Goal: Transaction & Acquisition: Purchase product/service

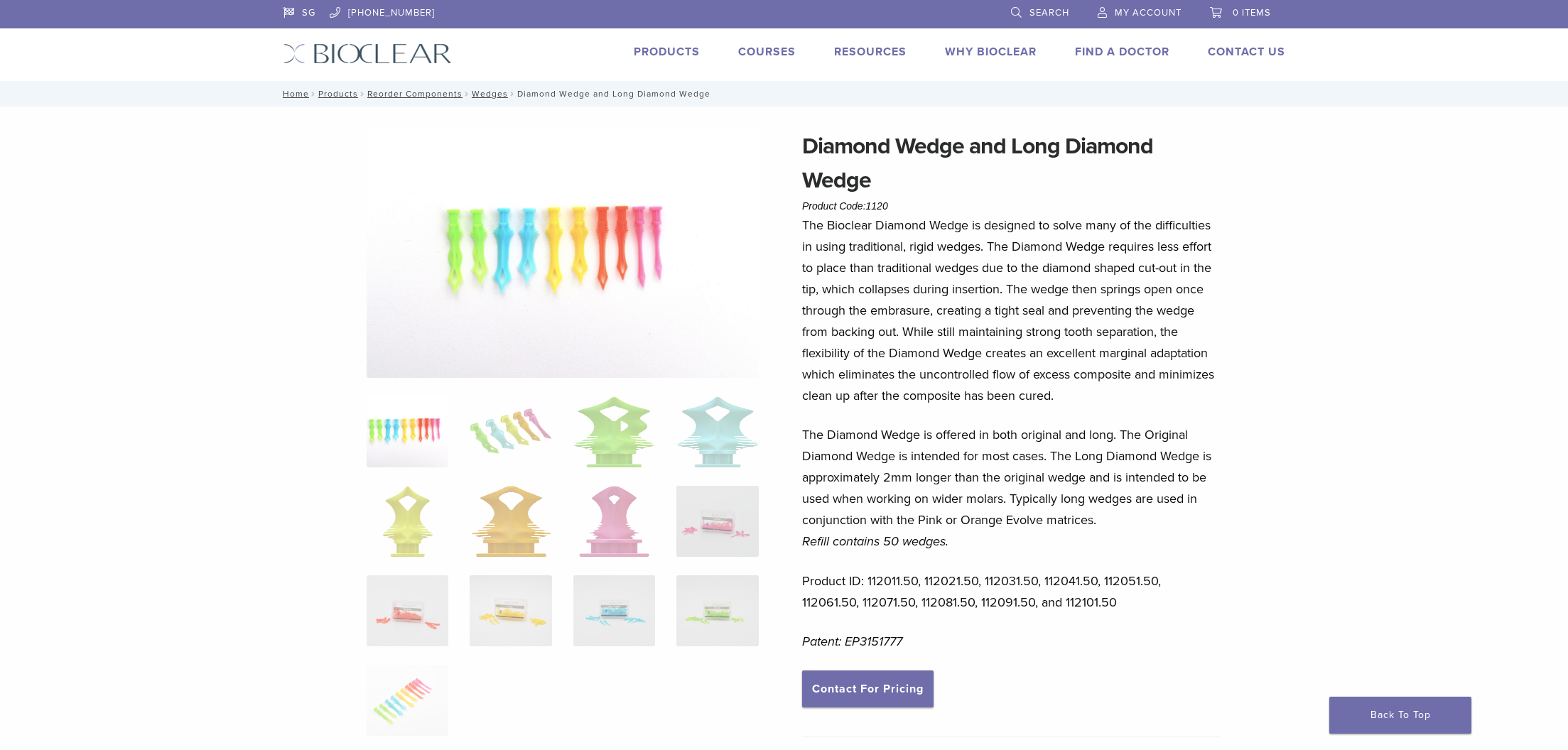
click at [678, 54] on link "Products" at bounding box center [666, 52] width 66 height 14
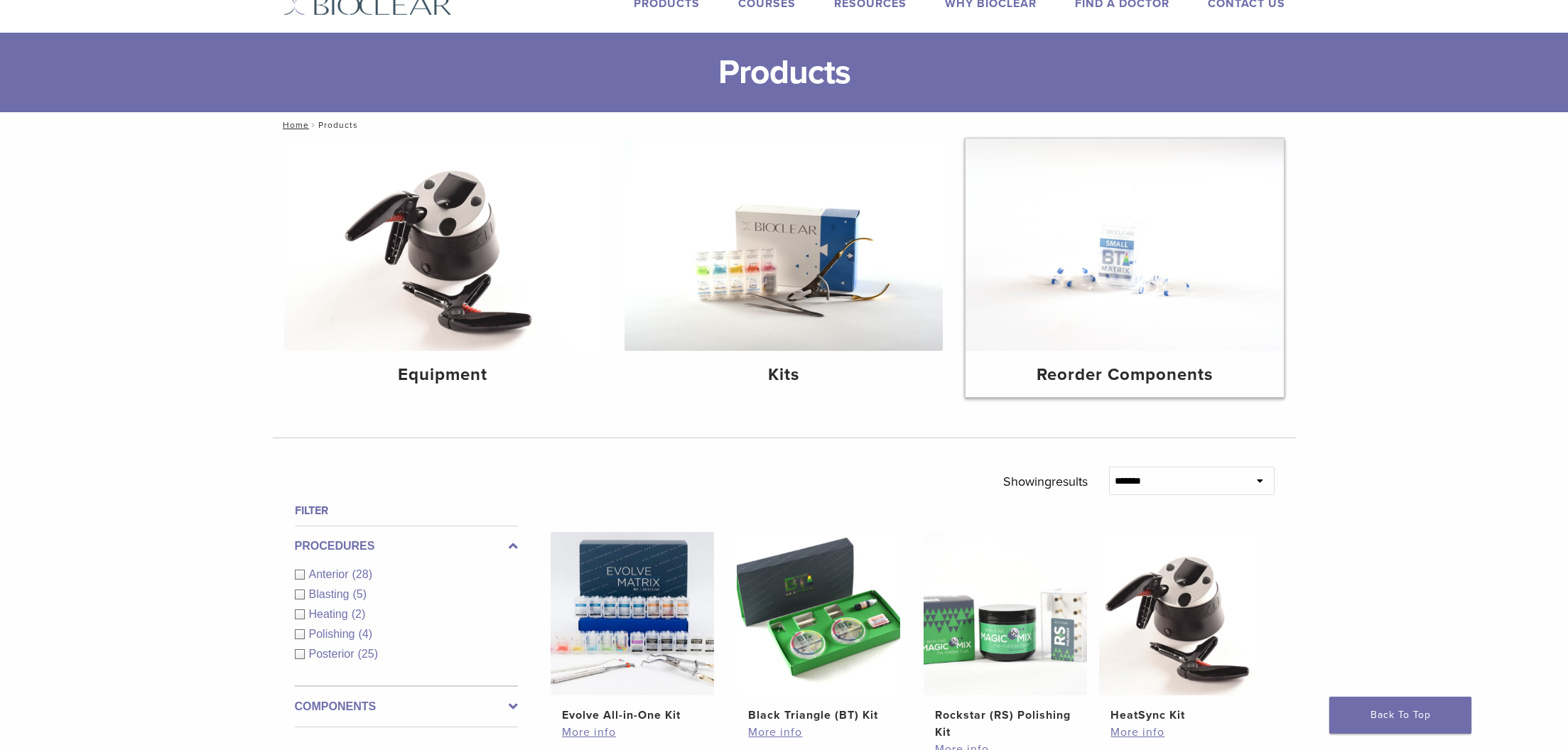
scroll to position [46, 0]
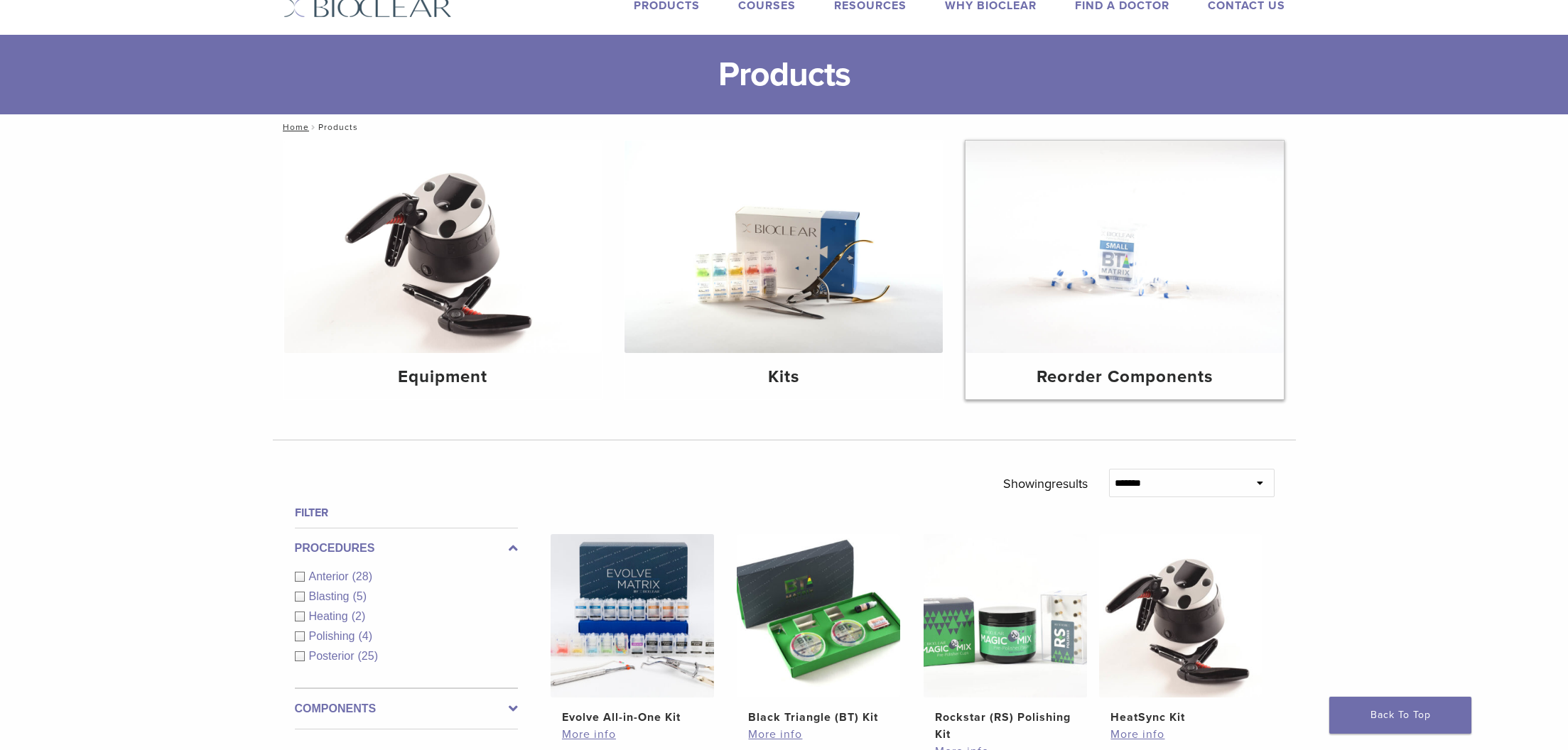
click at [1129, 378] on h4 "Reorder Components" at bounding box center [1125, 377] width 296 height 26
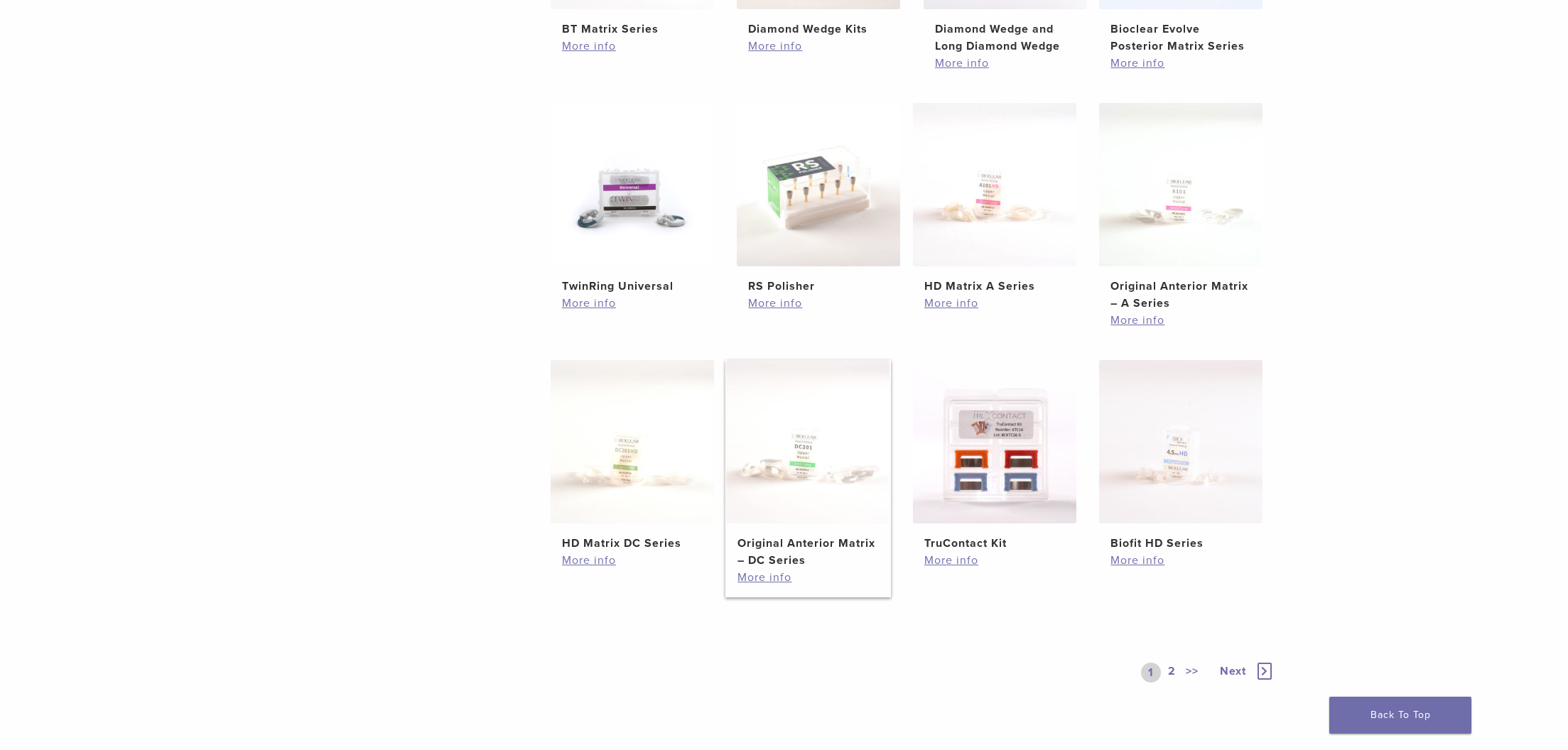
scroll to position [483, 0]
click at [1175, 490] on img at bounding box center [1180, 444] width 163 height 163
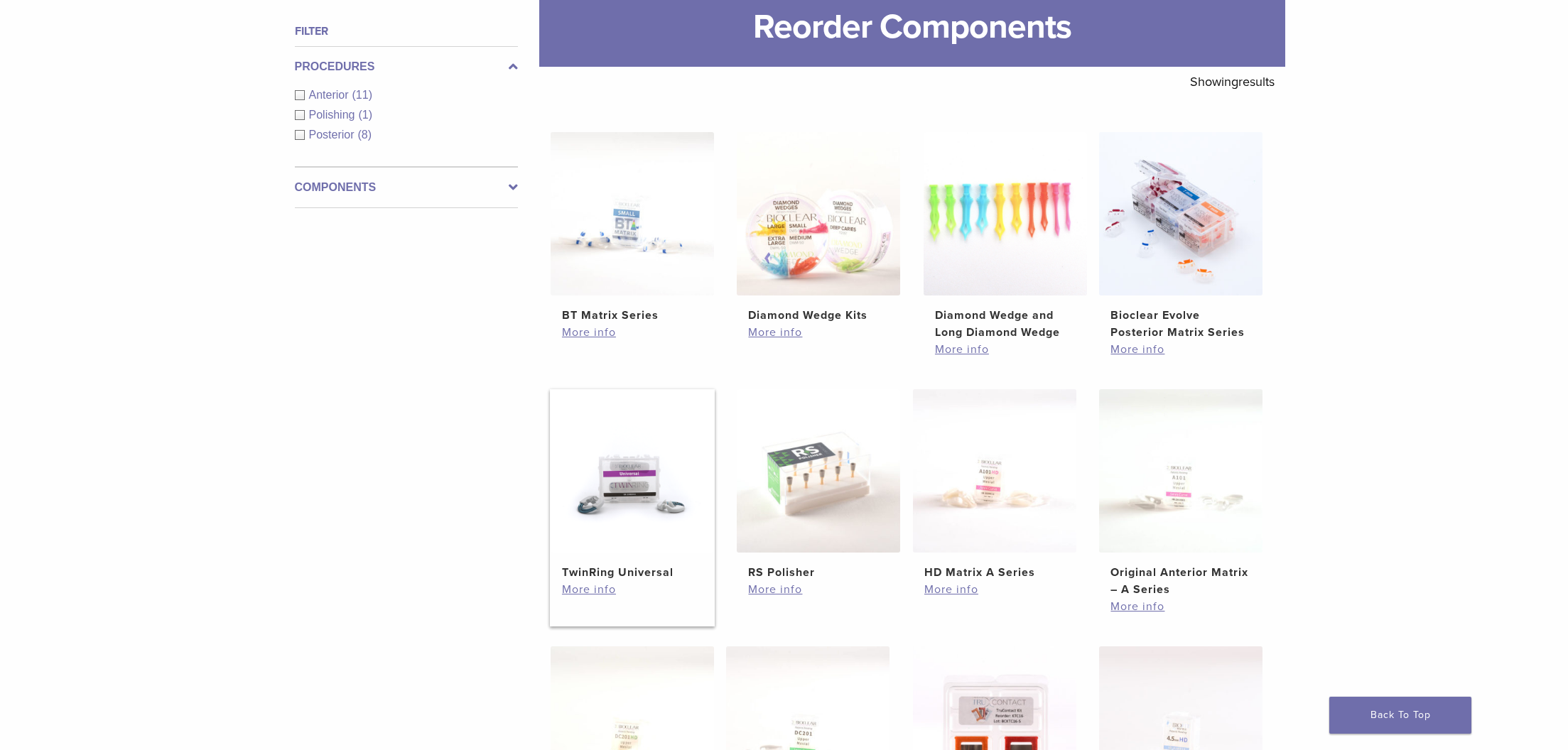
scroll to position [123, 0]
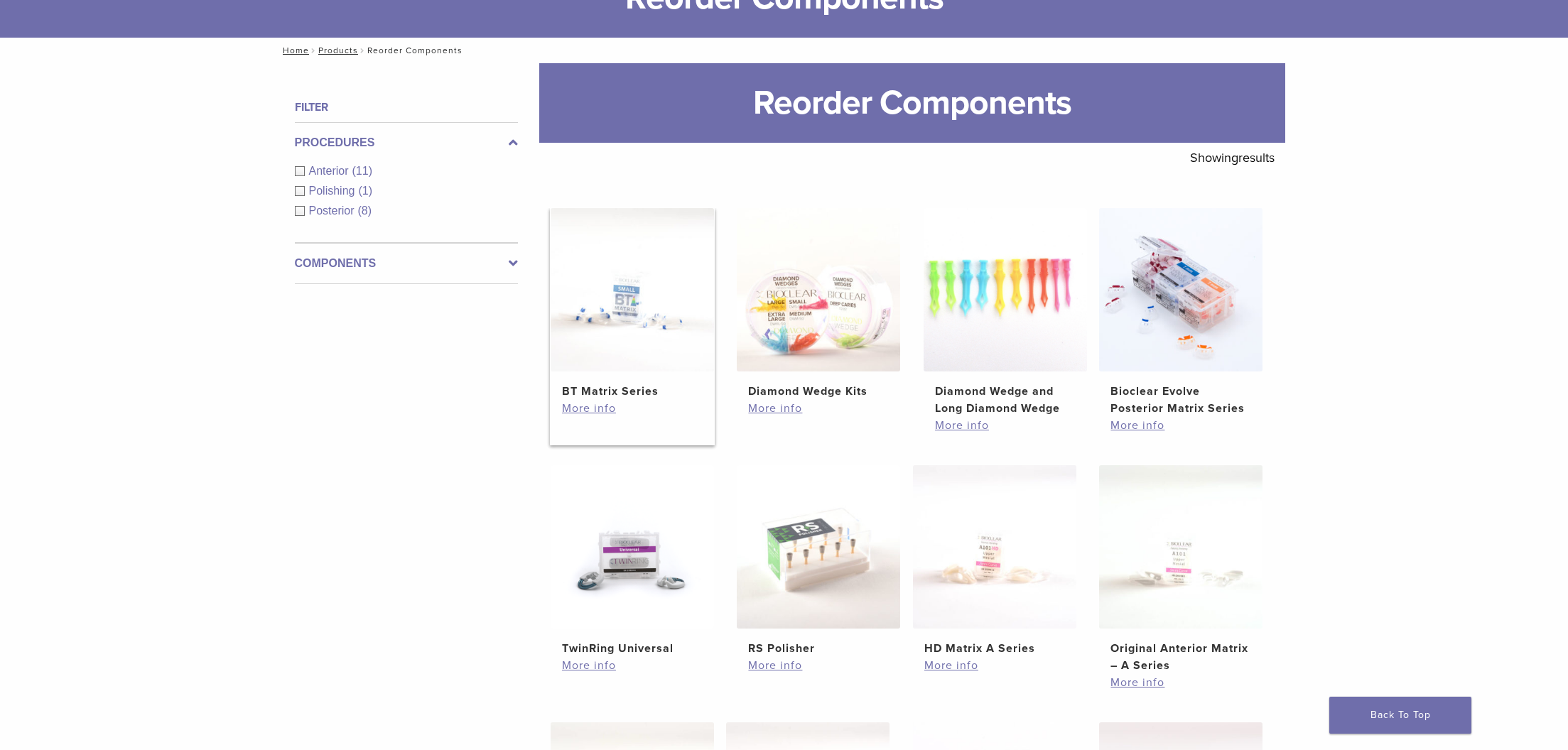
click at [614, 391] on h2 "BT Matrix Series" at bounding box center [632, 392] width 141 height 17
click at [594, 411] on link "More info" at bounding box center [632, 408] width 141 height 17
click at [1196, 569] on img at bounding box center [1180, 547] width 163 height 163
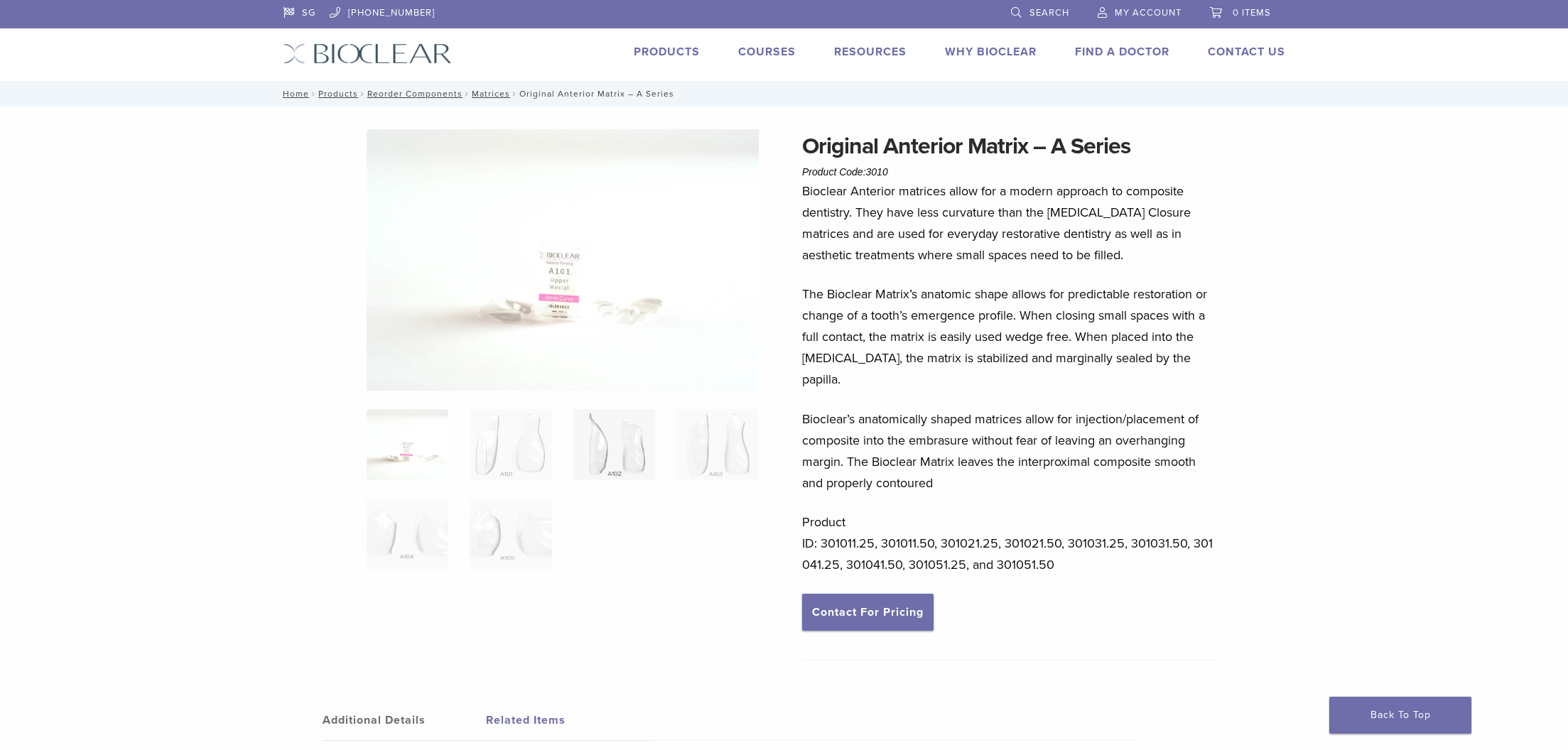
scroll to position [21, 0]
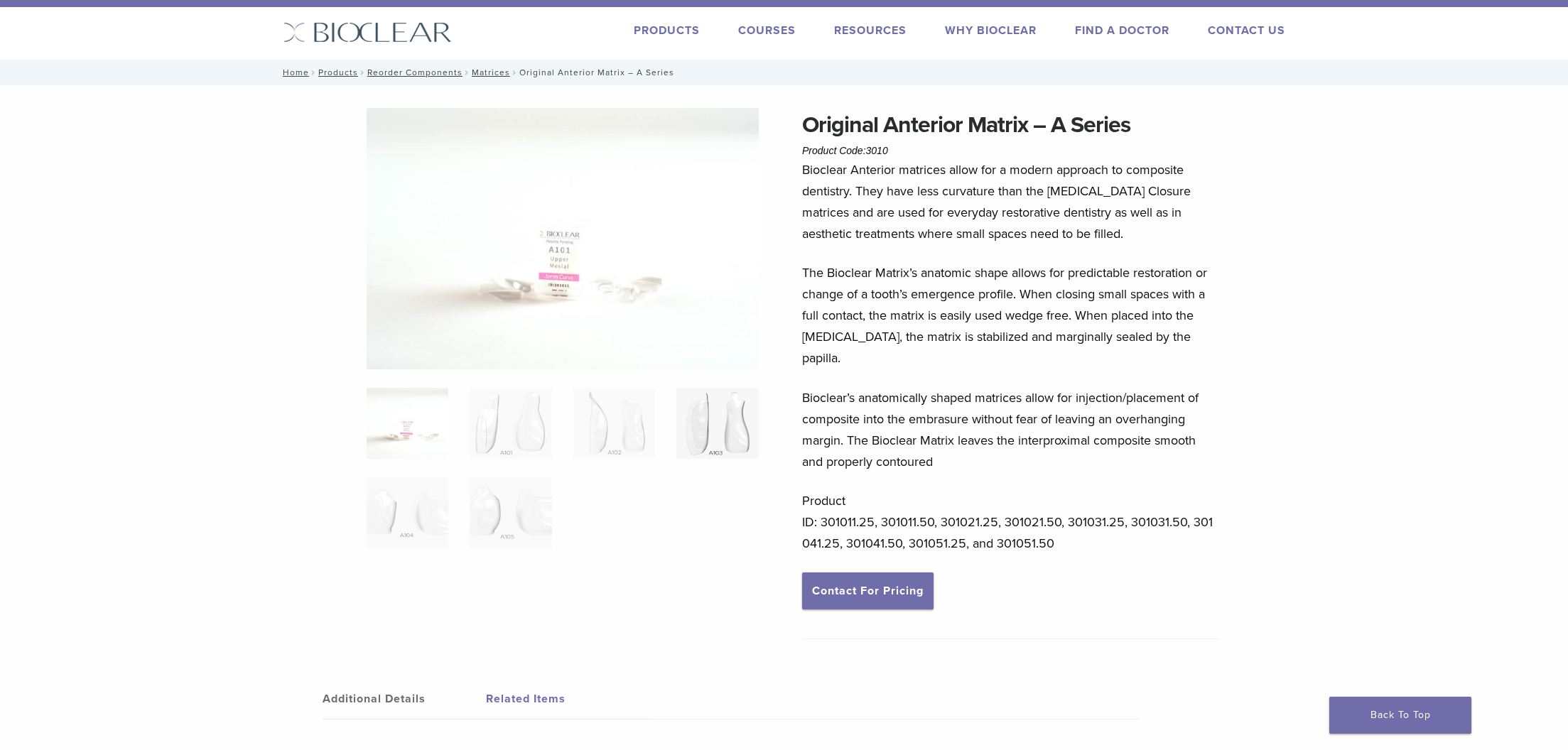
click at [717, 440] on img at bounding box center [717, 423] width 81 height 71
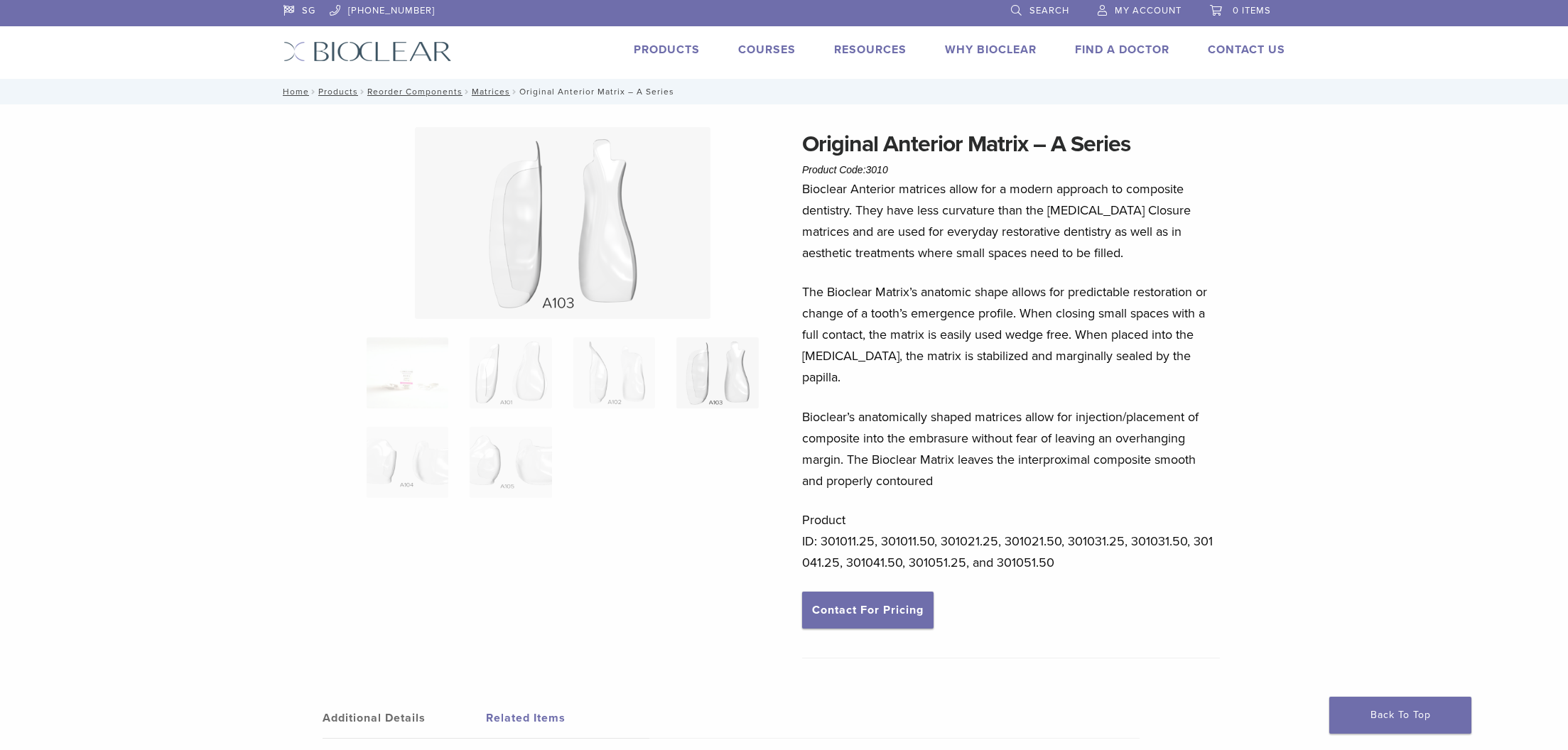
scroll to position [3, 0]
click at [626, 386] on img at bounding box center [614, 372] width 81 height 71
click at [448, 385] on ol at bounding box center [562, 426] width 414 height 179
click at [419, 382] on img at bounding box center [407, 372] width 81 height 71
